Goal: Task Accomplishment & Management: Use online tool/utility

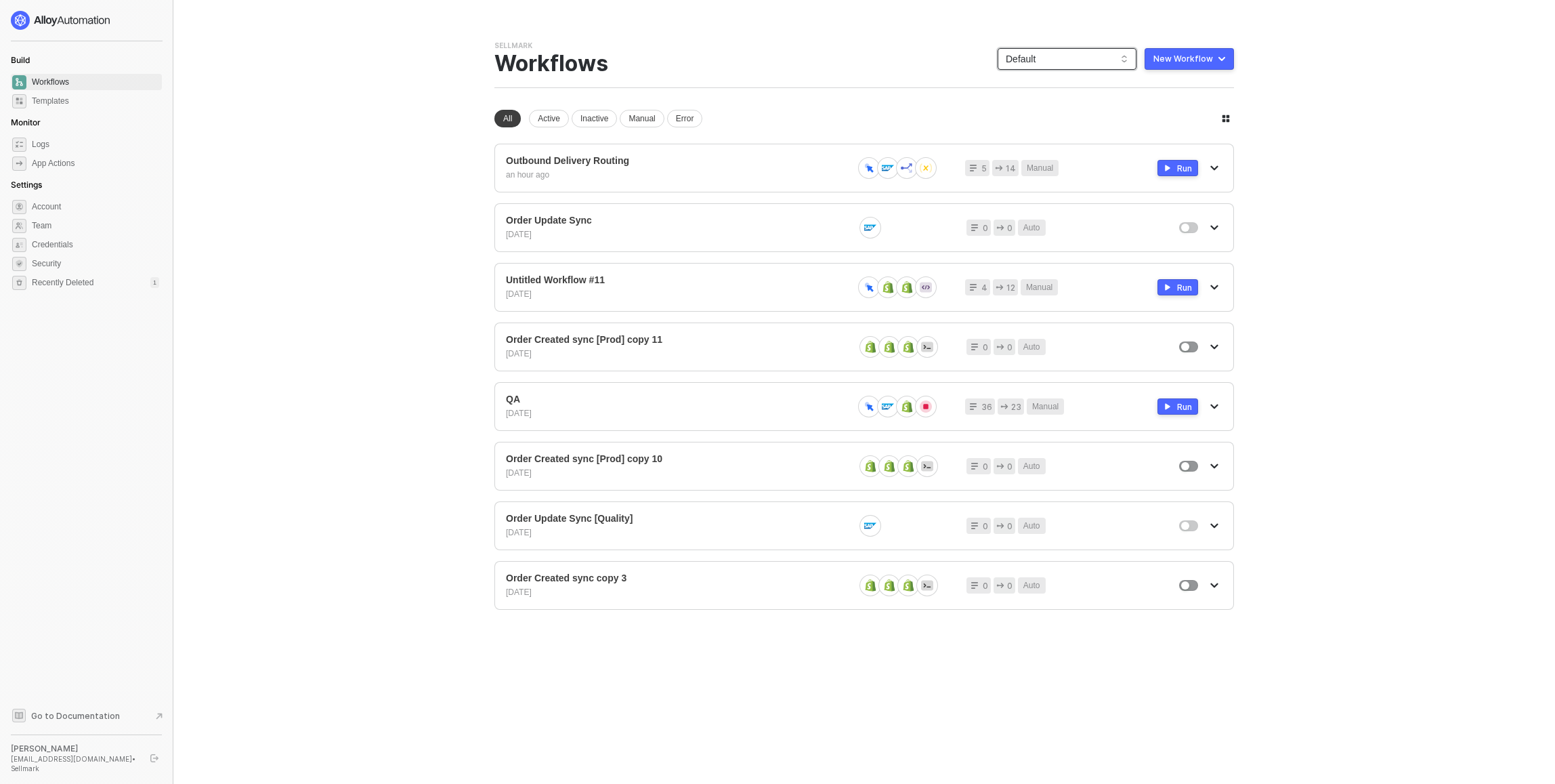
click at [1098, 58] on span "Default" at bounding box center [1066, 58] width 123 height 20
click at [1050, 218] on div "KJRests" at bounding box center [1081, 222] width 100 height 16
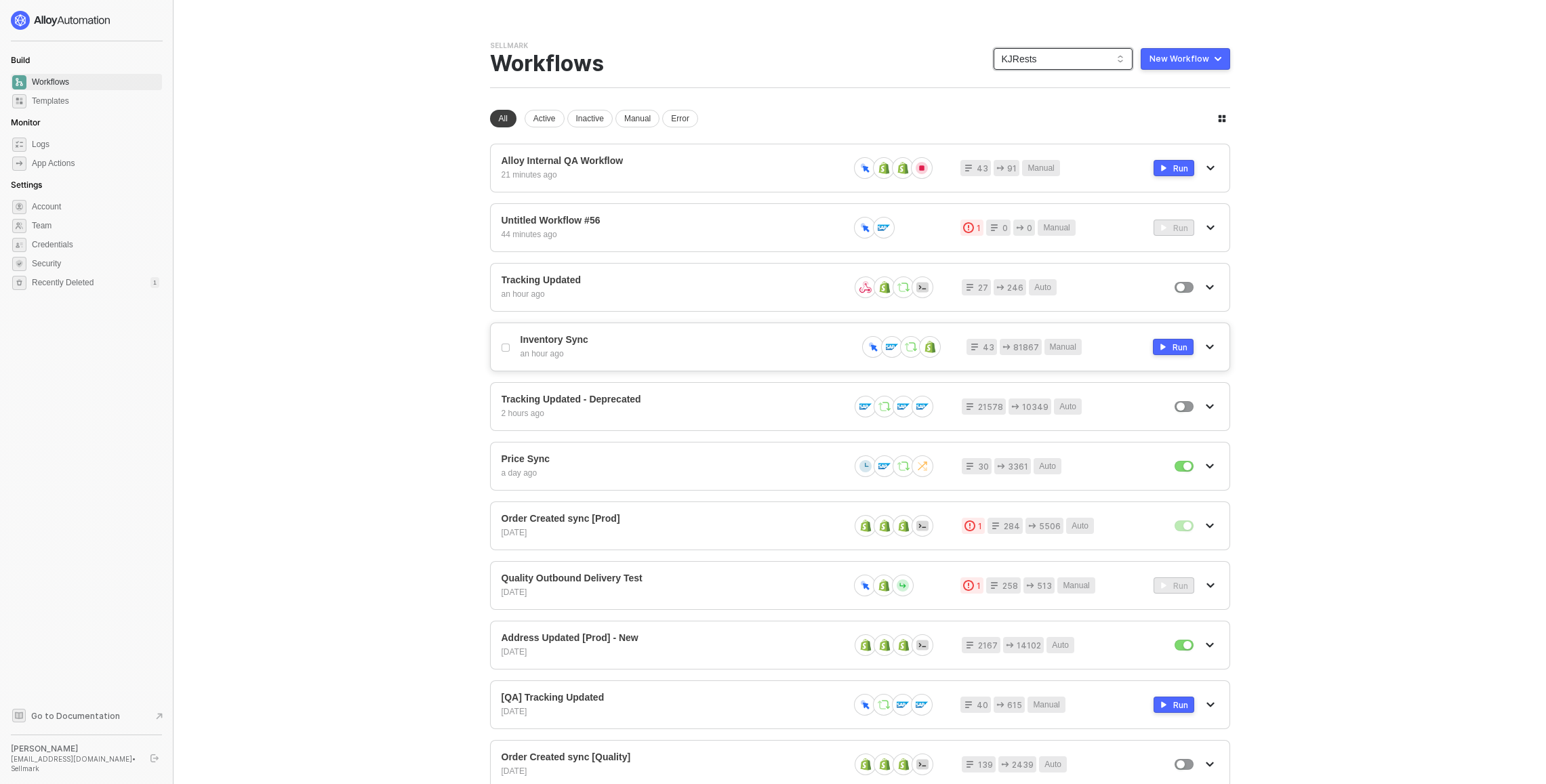
click at [605, 334] on div "Inventory Sync an hour ago 43 81867 Manual Run" at bounding box center [860, 346] width 740 height 48
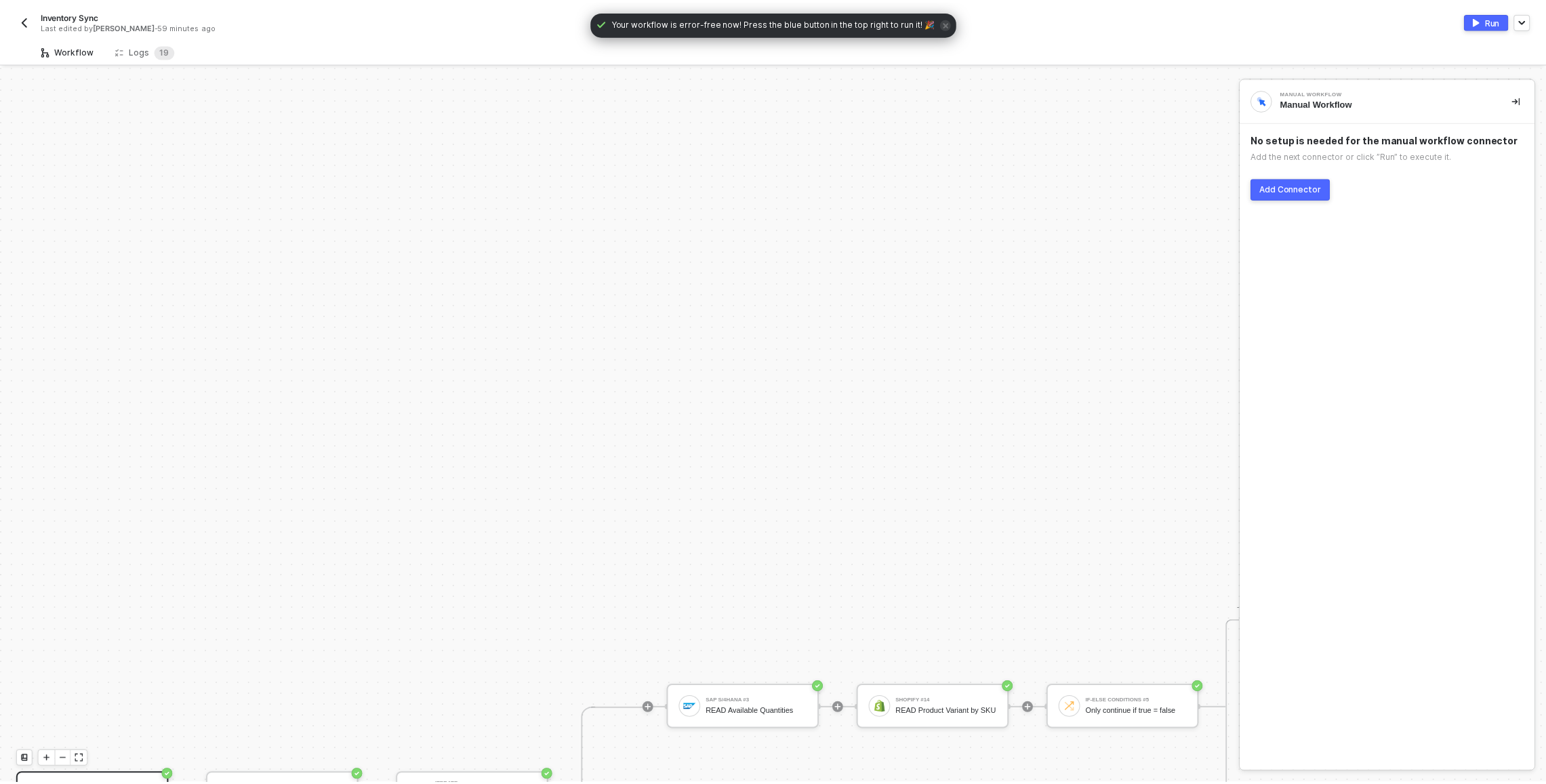
scroll to position [365, 0]
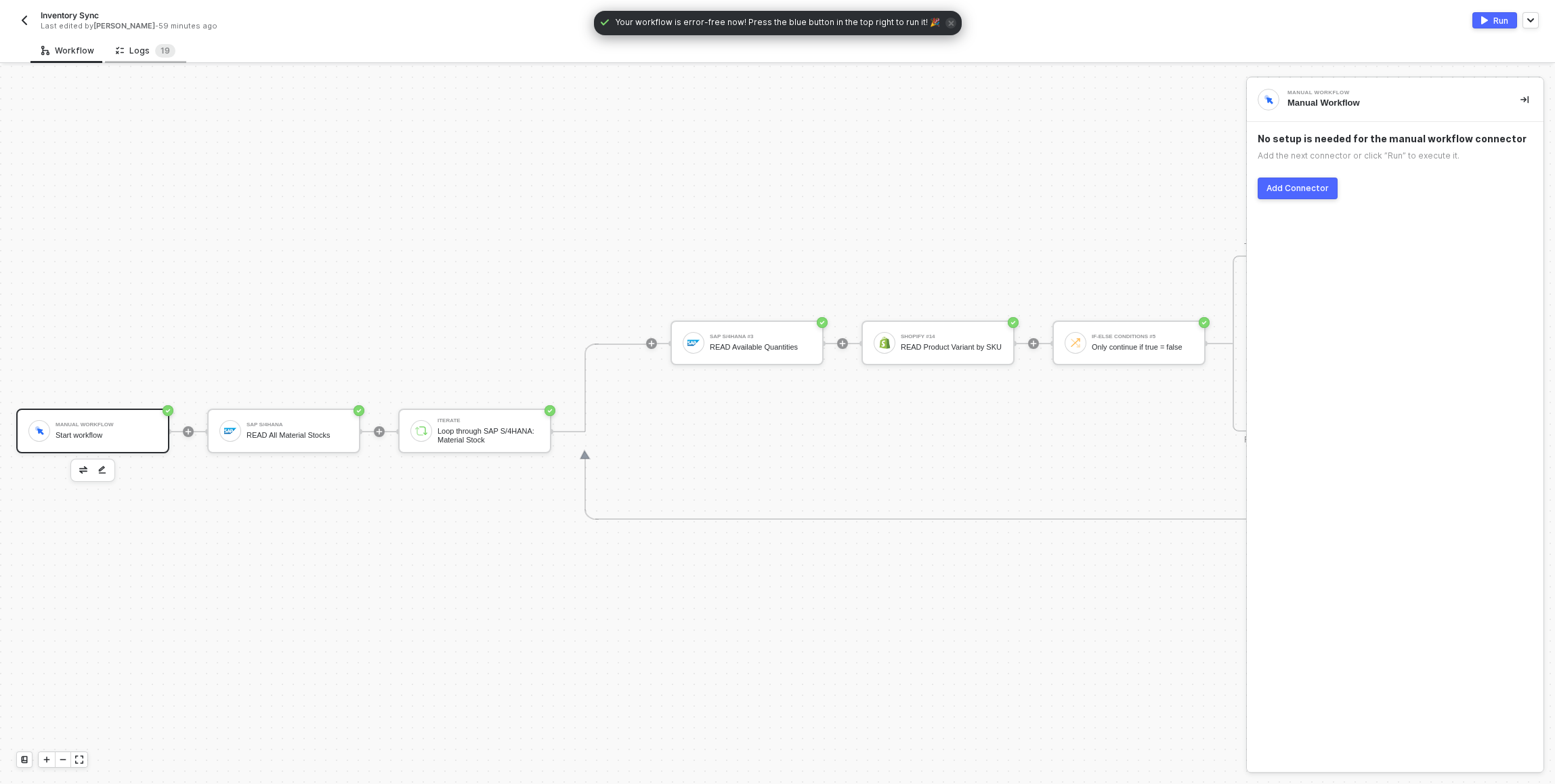
click at [128, 43] on div "Logs 1 9" at bounding box center [145, 50] width 82 height 25
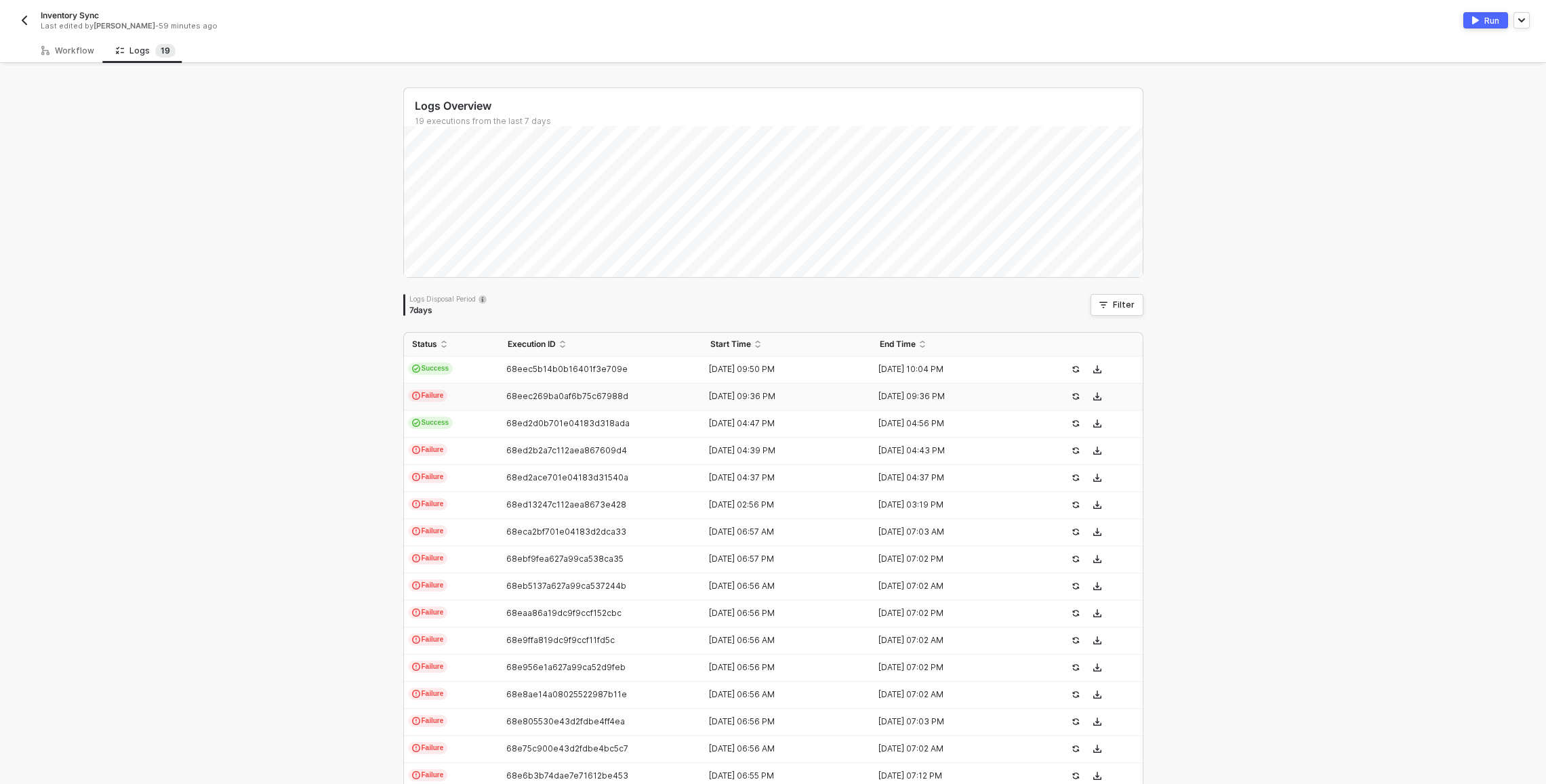
click at [480, 394] on td "Failure" at bounding box center [452, 396] width 95 height 28
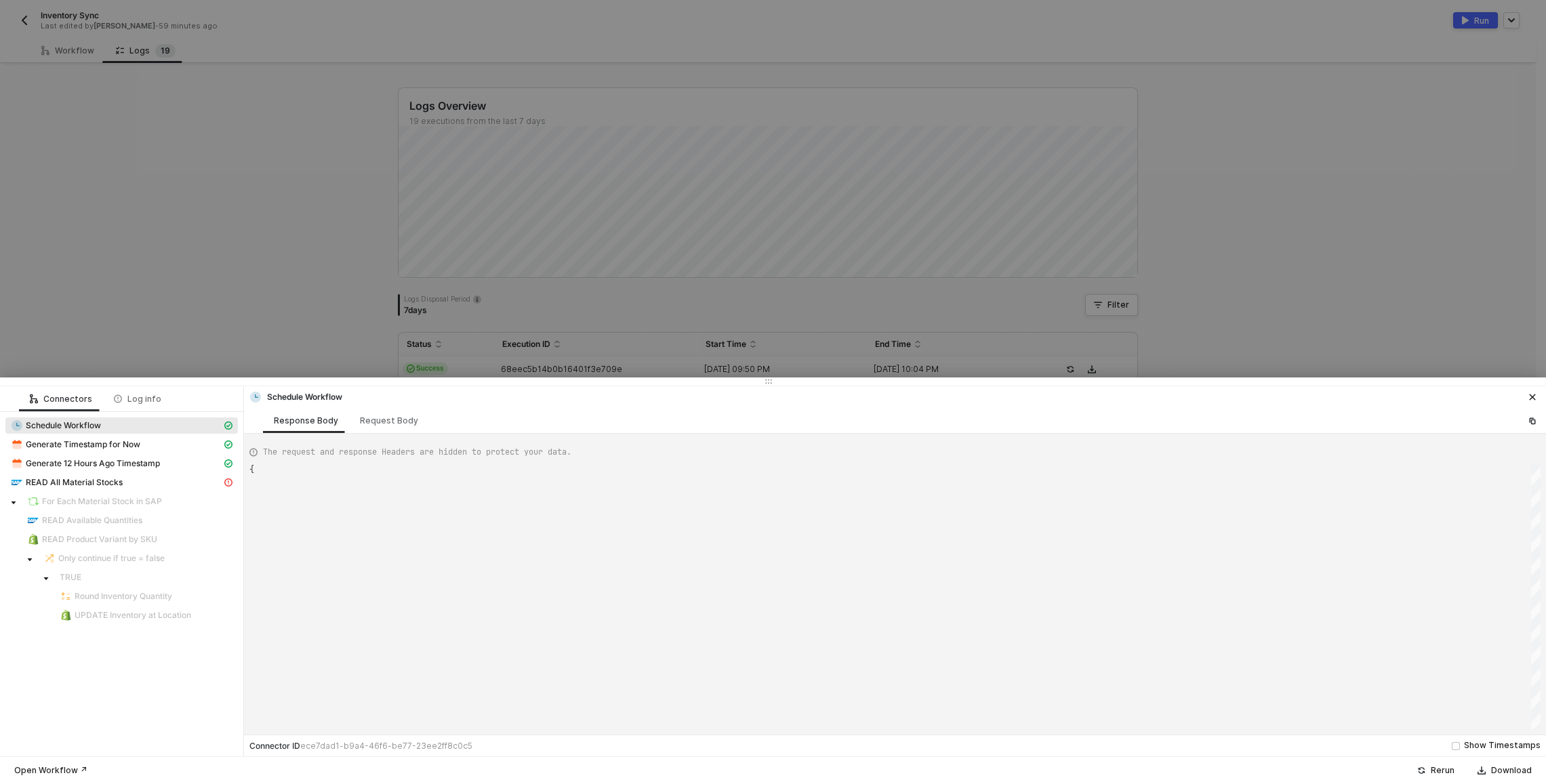
type textarea "{ "json": { "triggerDateTime": "Tue, Oct 14, 2025 9:36 PM" }, "id": "triggerDat…"
drag, startPoint x: 341, startPoint y: 185, endPoint x: 409, endPoint y: 306, distance: 138.8
click at [342, 187] on div at bounding box center [773, 392] width 1546 height 784
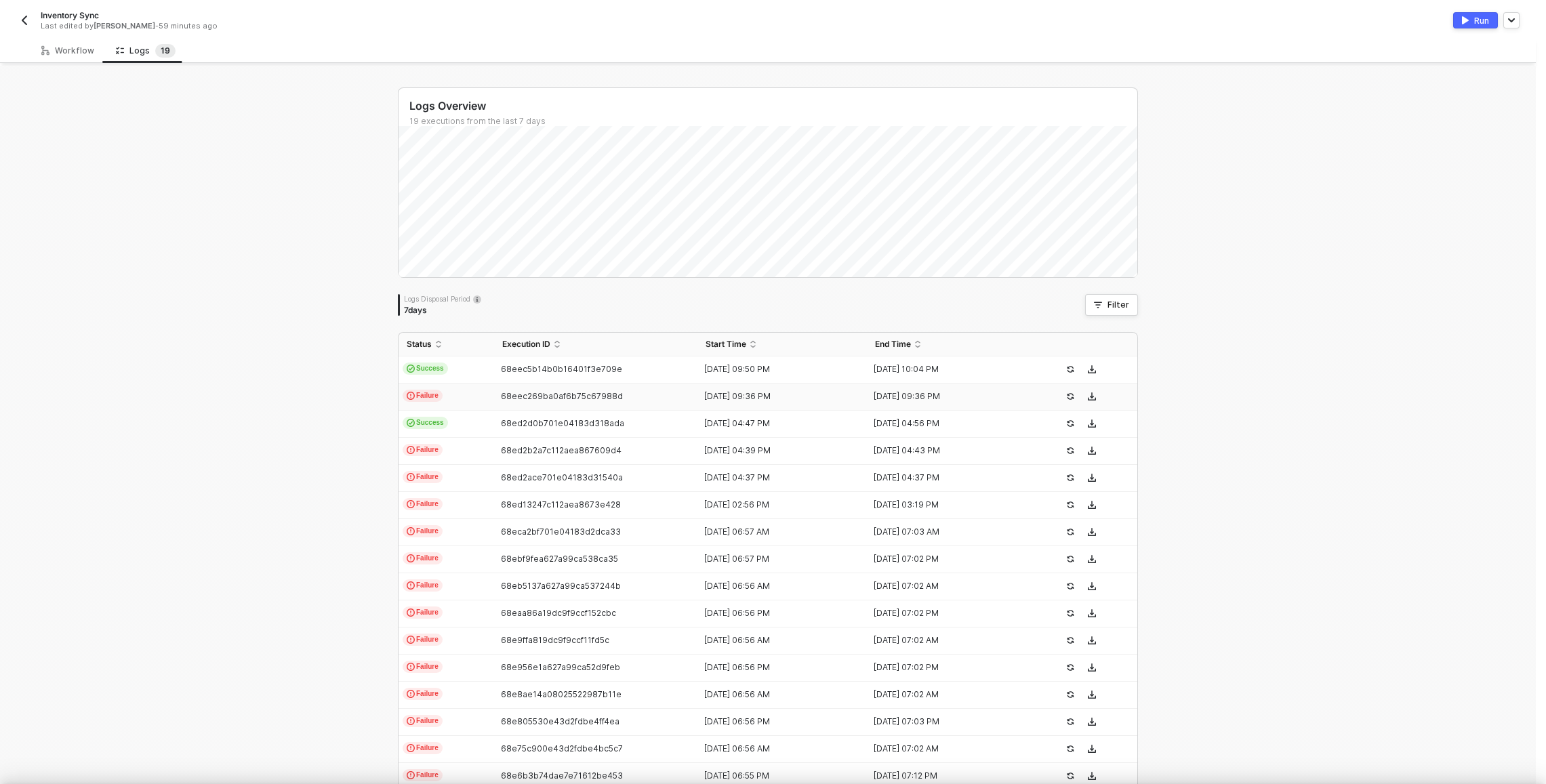
click at [479, 365] on td "Success" at bounding box center [446, 370] width 95 height 28
type textarea "{ "json": { "triggerDateTime": "Tue, Oct 14, 2025 9:36 PM" }, "id": "triggerDat…"
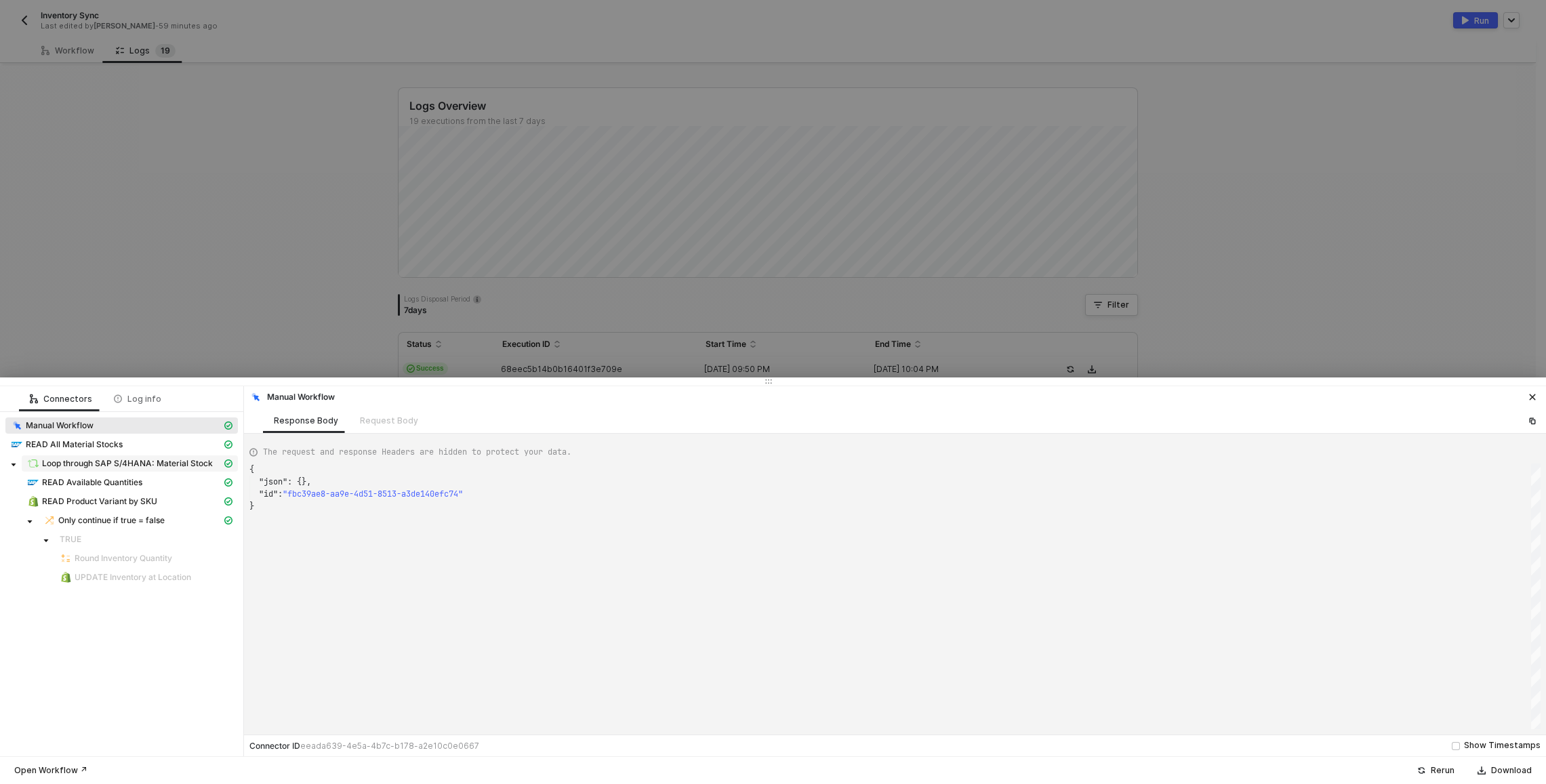
scroll to position [36, 0]
click at [96, 485] on span "READ Available Quantities" at bounding box center [91, 482] width 100 height 10
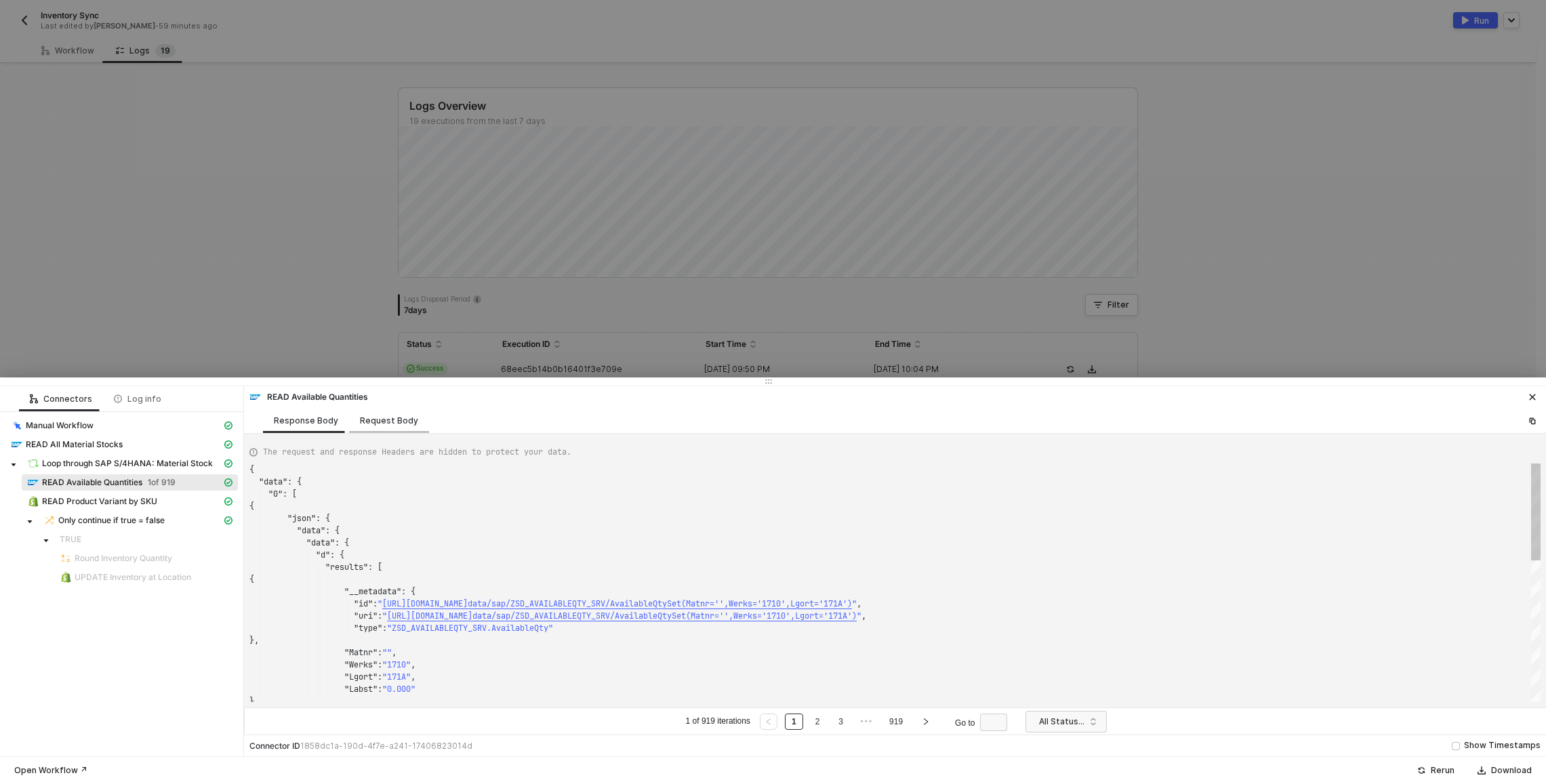
scroll to position [122, 0]
click at [384, 417] on div "Request Body" at bounding box center [388, 420] width 58 height 10
type textarea "[ { "resource": "custom", "operation": "68befc0dd089223c0b0a116d", "requestMeth…"
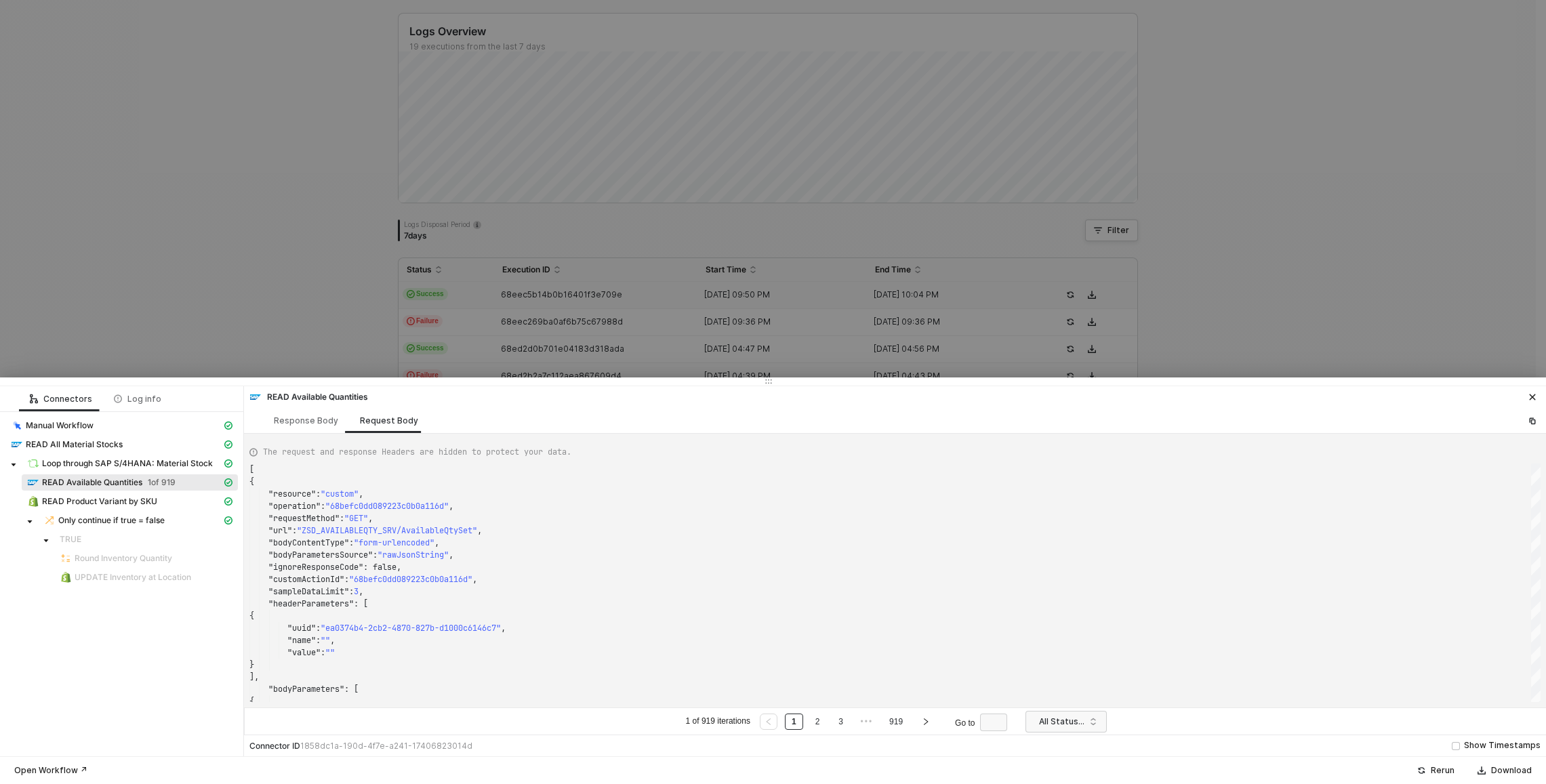
scroll to position [81, 0]
click at [114, 497] on span "READ Product Variant by SKU" at bounding box center [99, 501] width 115 height 10
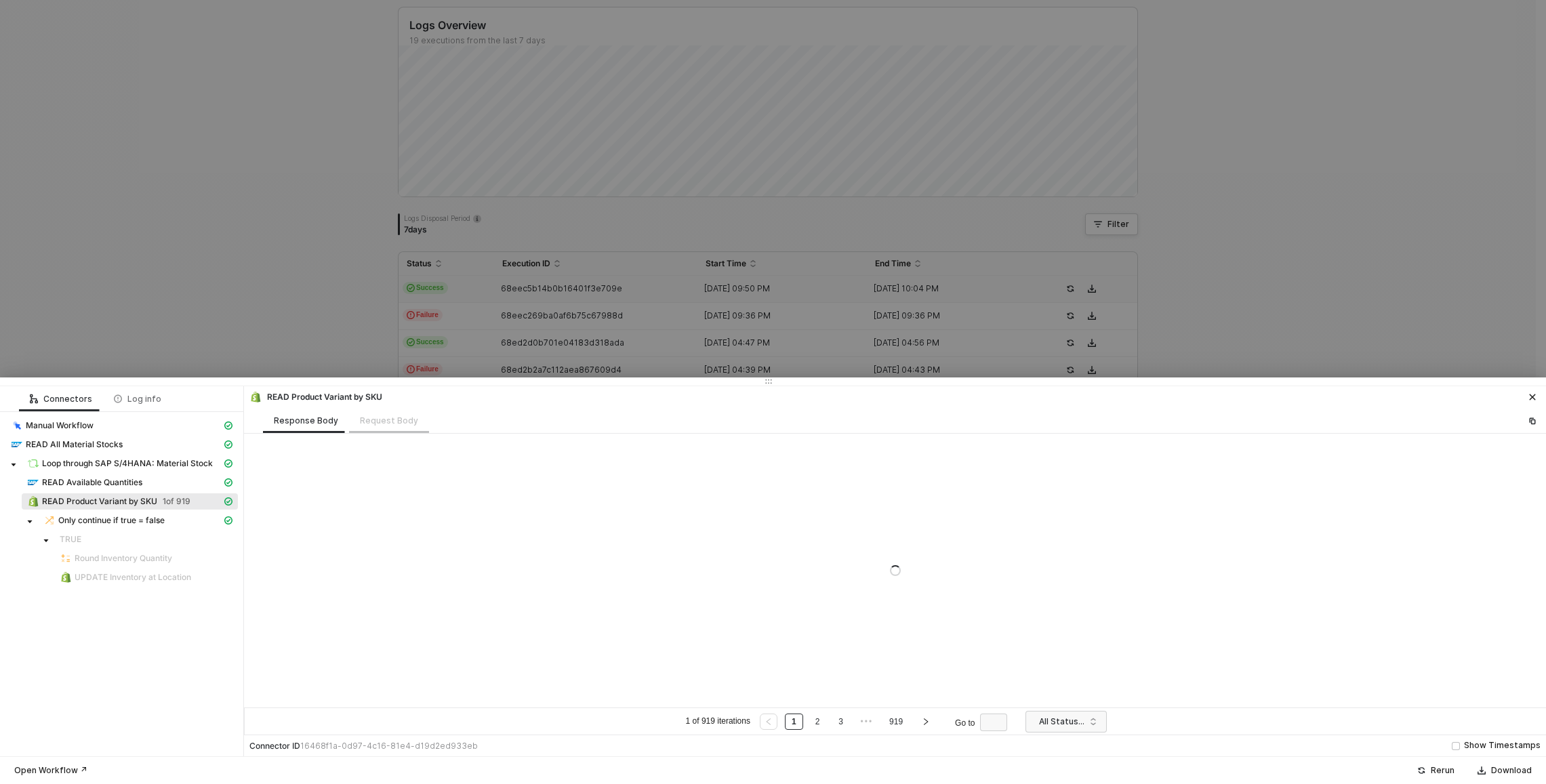
click at [372, 415] on div "Request Body" at bounding box center [389, 420] width 80 height 25
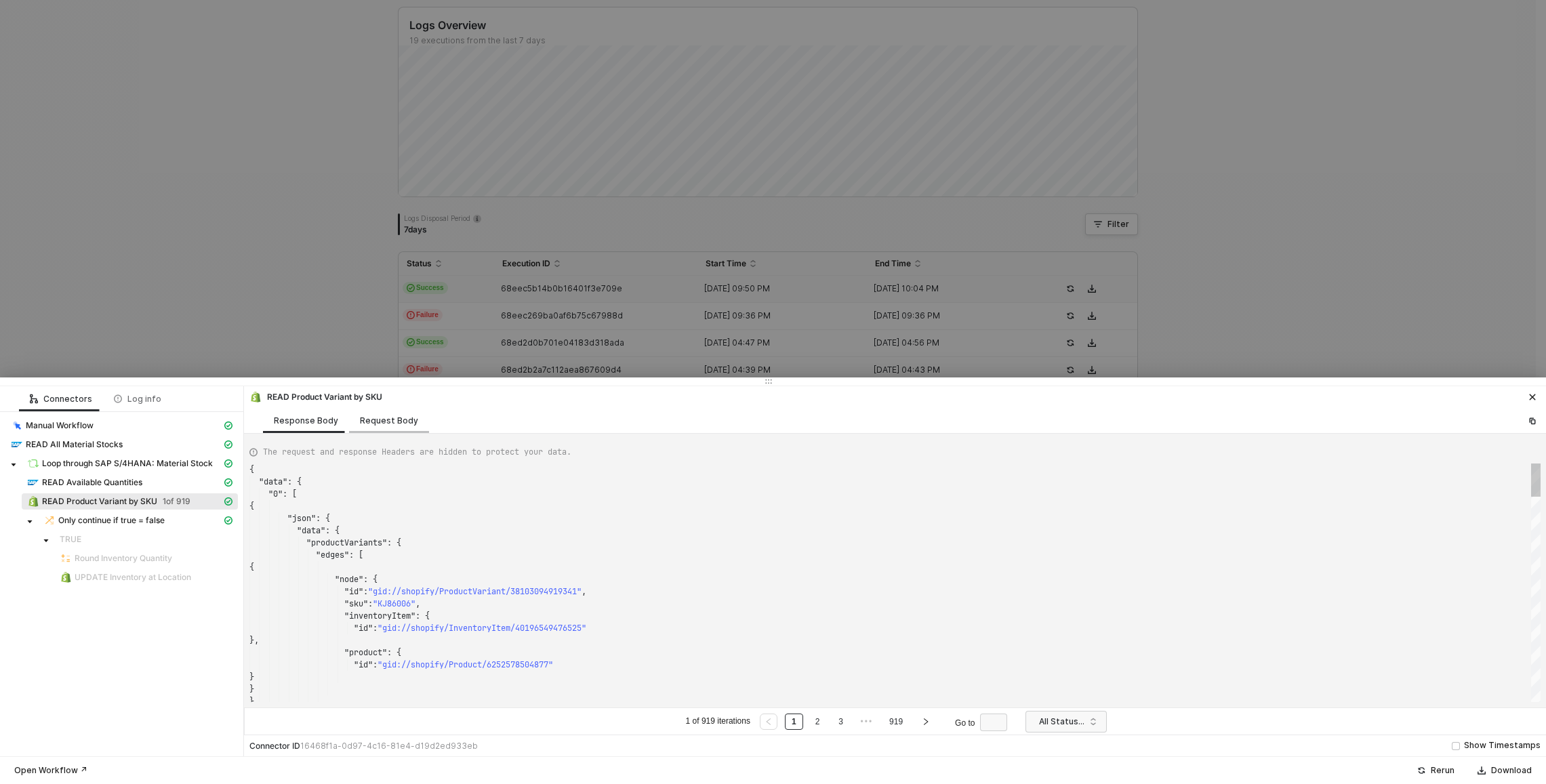
click at [374, 423] on div "Request Body" at bounding box center [388, 420] width 58 height 10
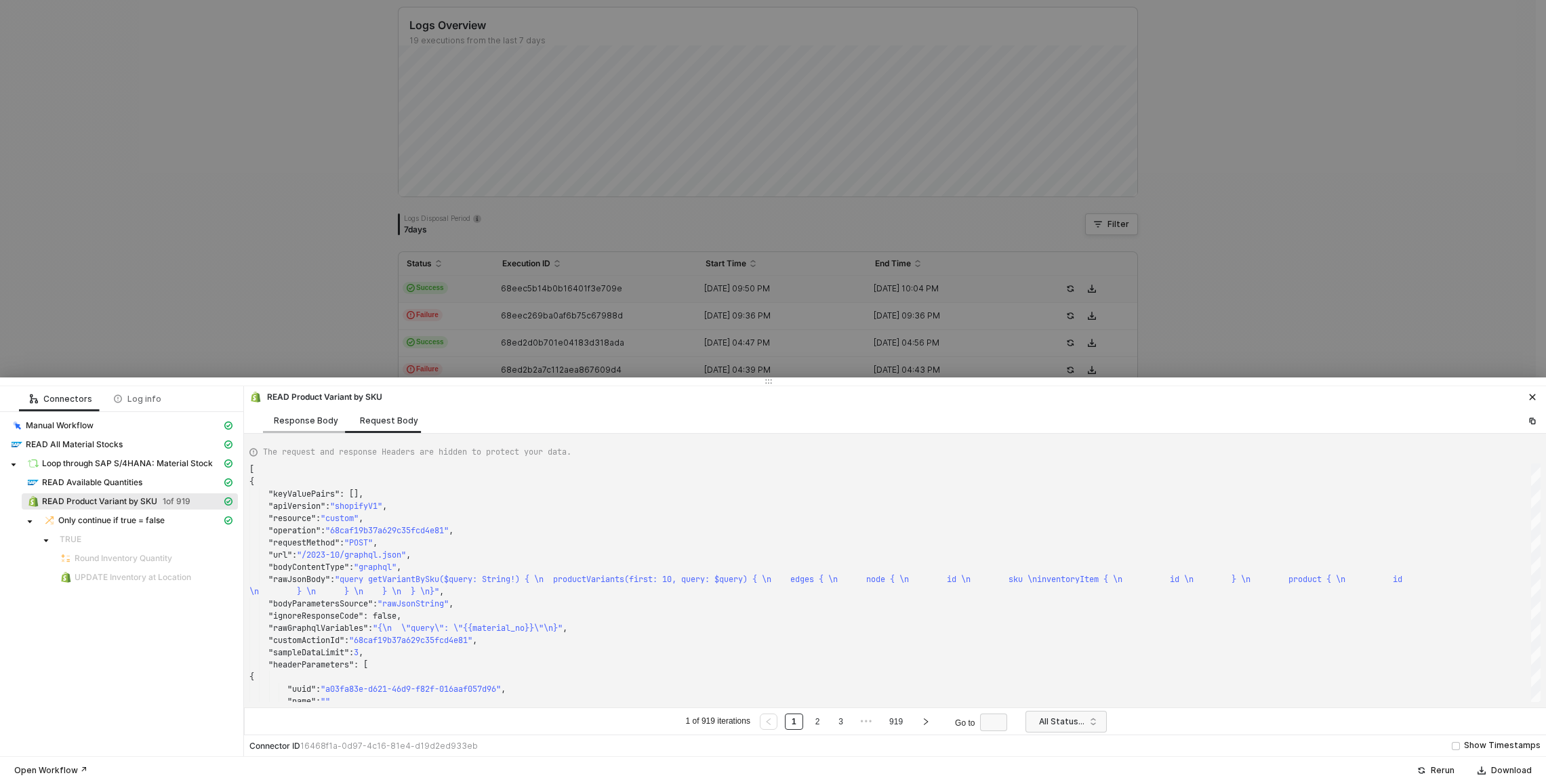
click at [328, 414] on div "Response Body" at bounding box center [306, 420] width 87 height 25
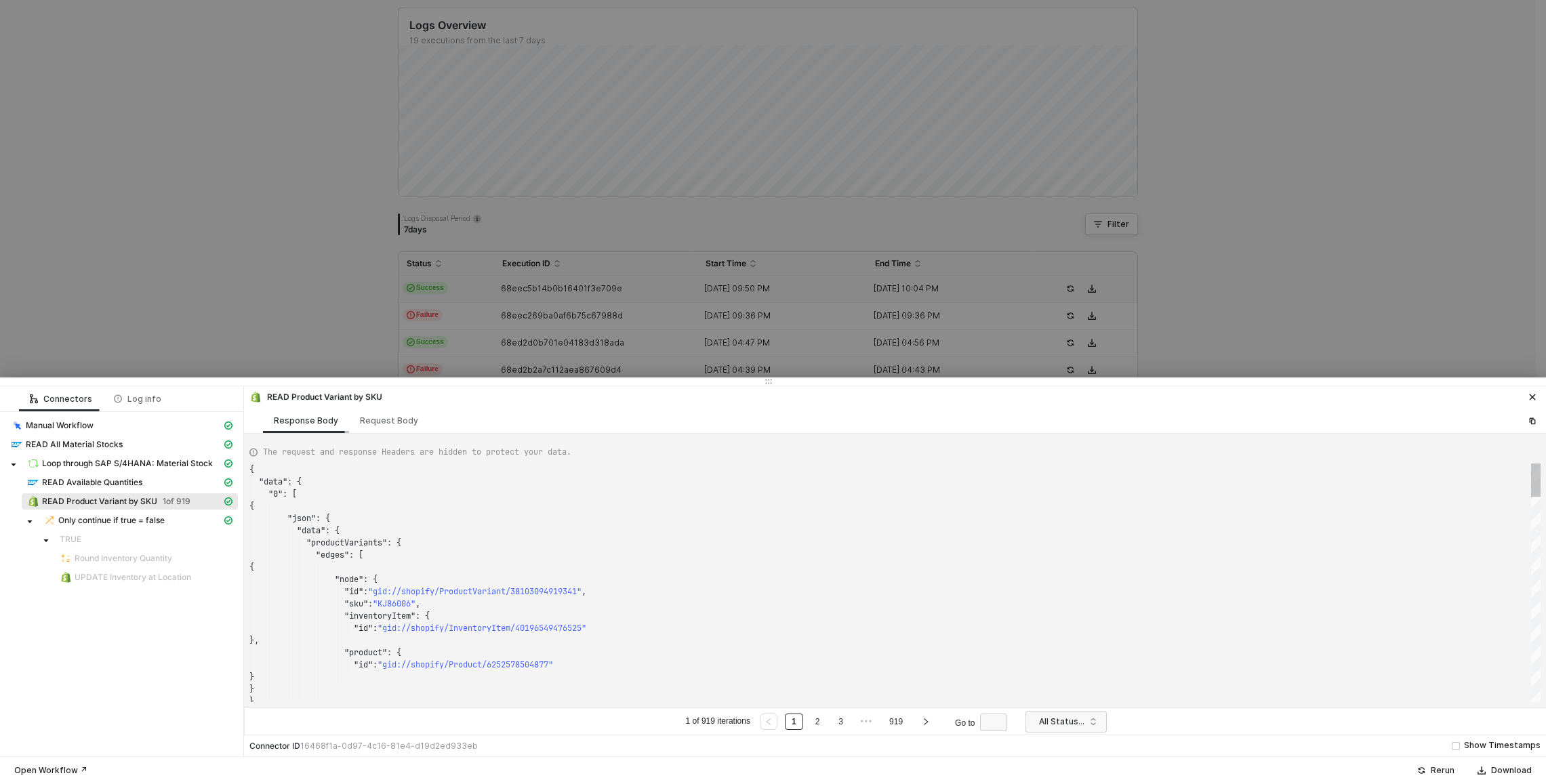
scroll to position [122, 0]
click at [385, 415] on div "Request Body" at bounding box center [388, 420] width 58 height 10
type textarea "[ { "keyValuePairs": [], "apiVersion": "shopifyV1", "resource": "custom", "oper…"
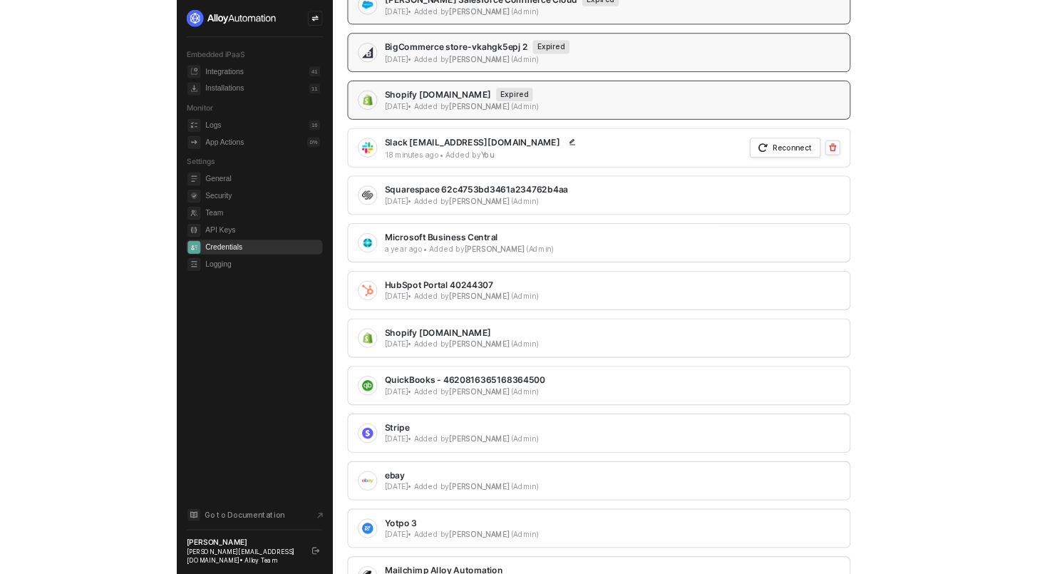
scroll to position [444, 0]
